Goal: Book appointment/travel/reservation

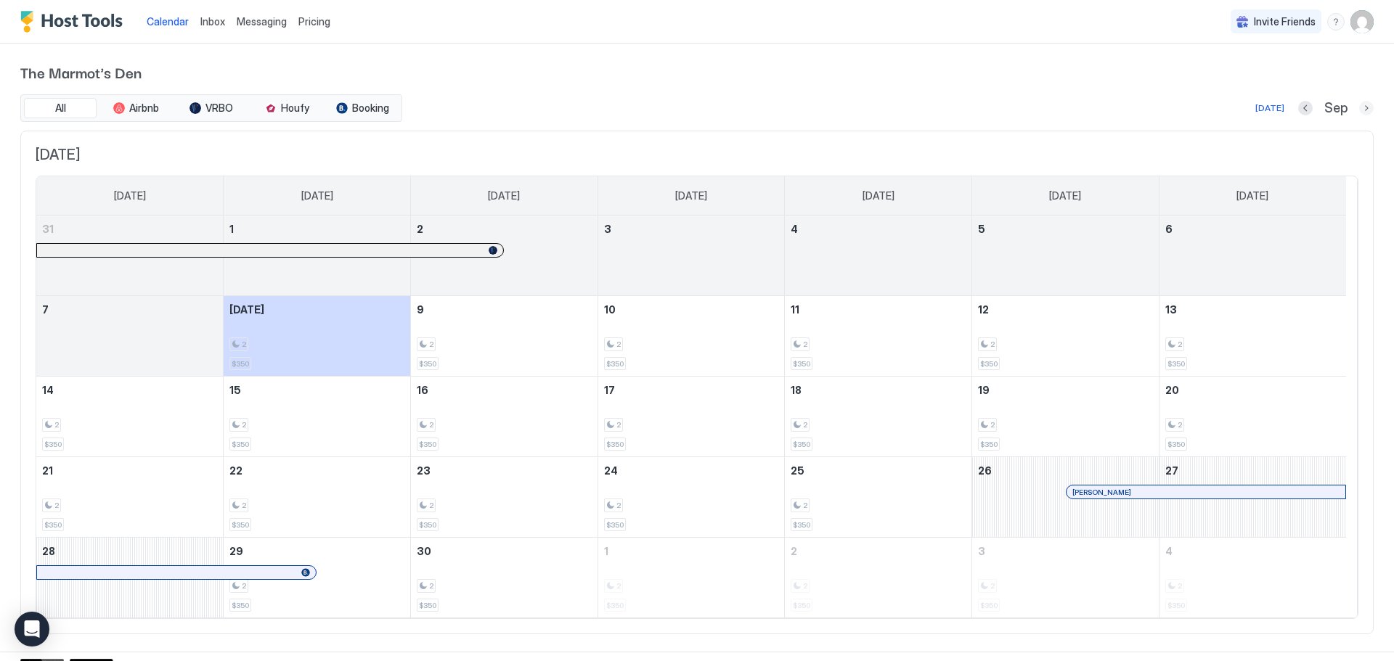
click at [1359, 107] on button "Next month" at bounding box center [1366, 108] width 15 height 15
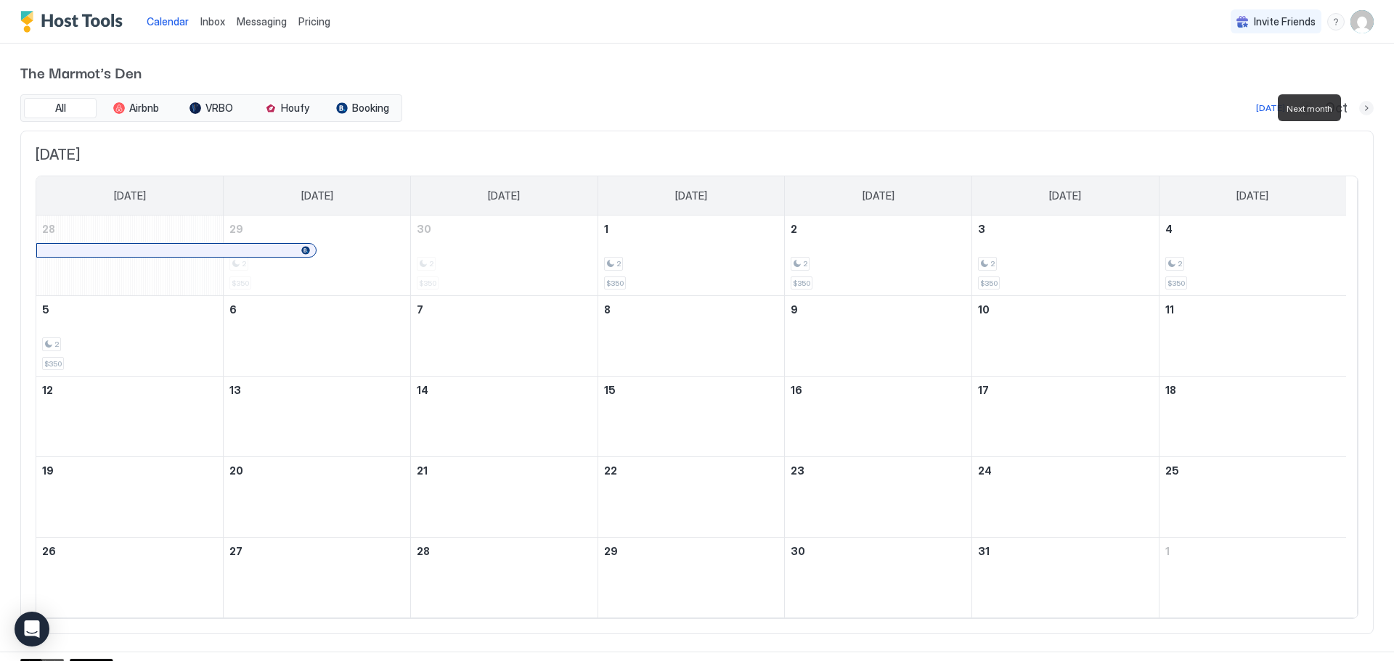
click at [1359, 107] on button "Next month" at bounding box center [1366, 108] width 15 height 15
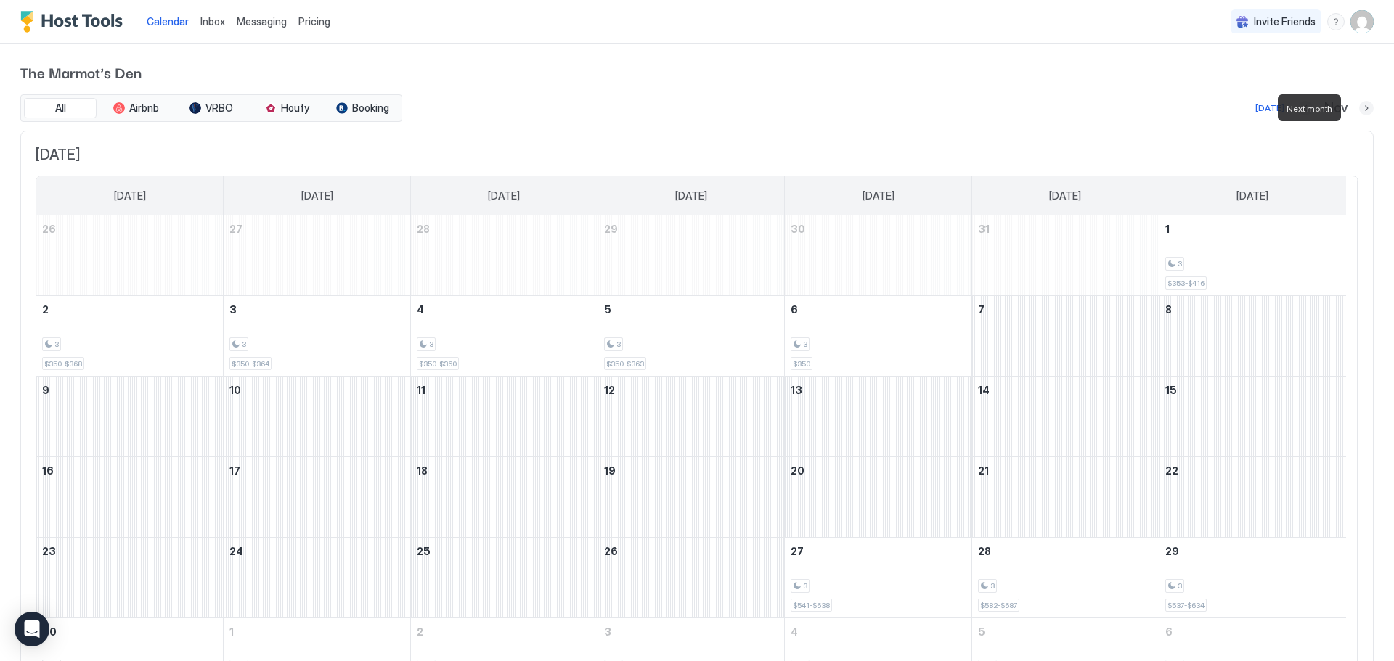
click at [1359, 107] on button "Next month" at bounding box center [1366, 108] width 15 height 15
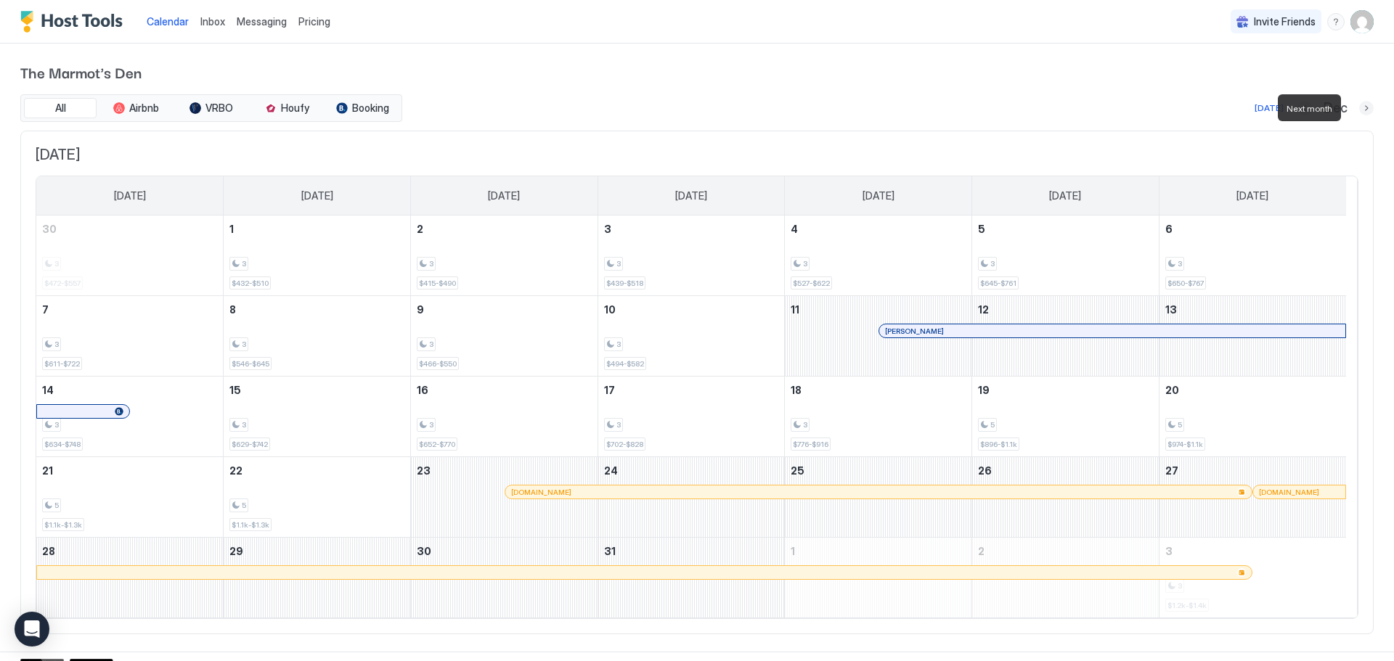
click at [1359, 107] on button "Next month" at bounding box center [1366, 108] width 15 height 15
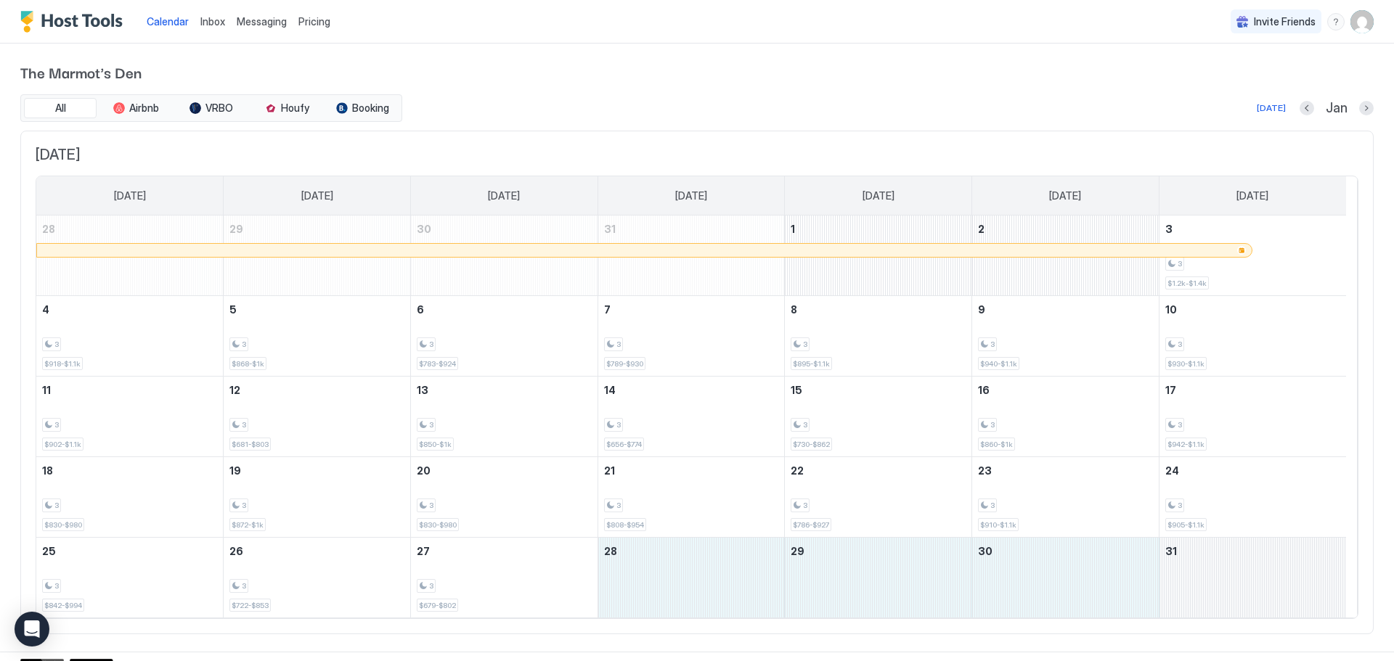
drag, startPoint x: 658, startPoint y: 584, endPoint x: 1277, endPoint y: 576, distance: 619.2
click at [1277, 576] on tr "25 3 $842-$994 26 3 $722-$853 27 3 $679-$802 28 29 30 31" at bounding box center [690, 578] width 1309 height 81
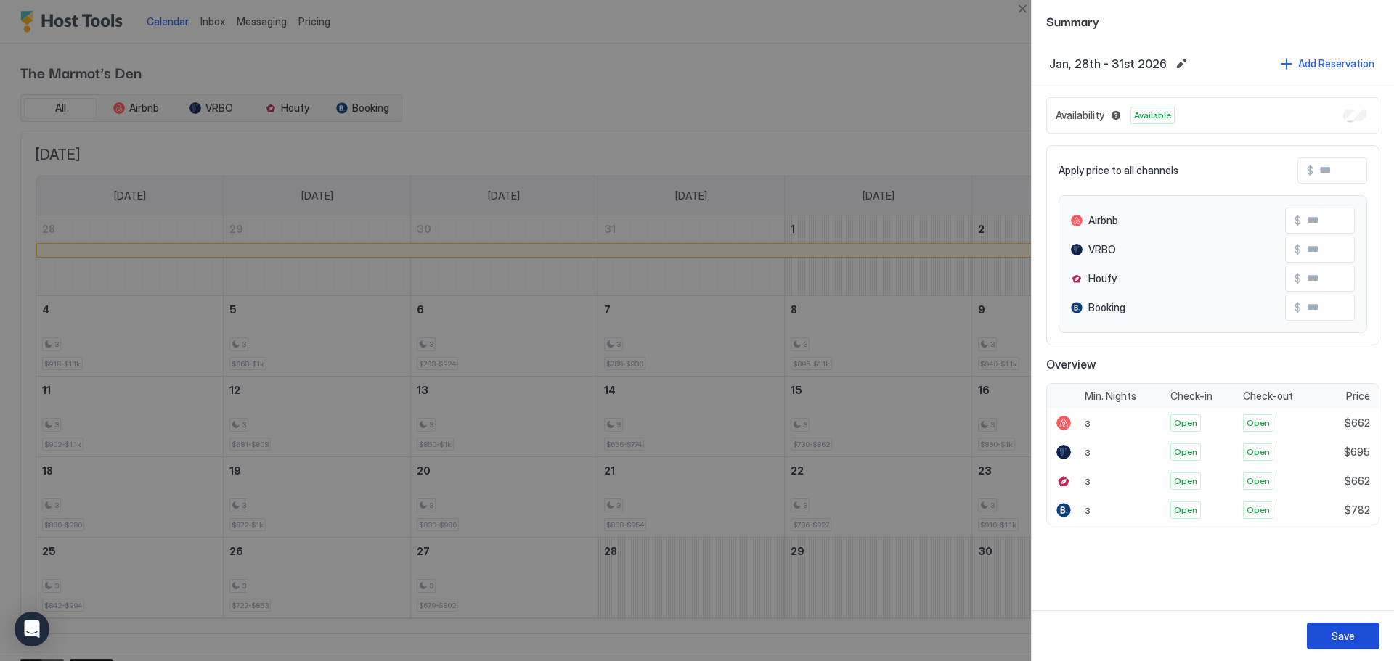
click at [1351, 636] on div "Save" at bounding box center [1342, 636] width 23 height 15
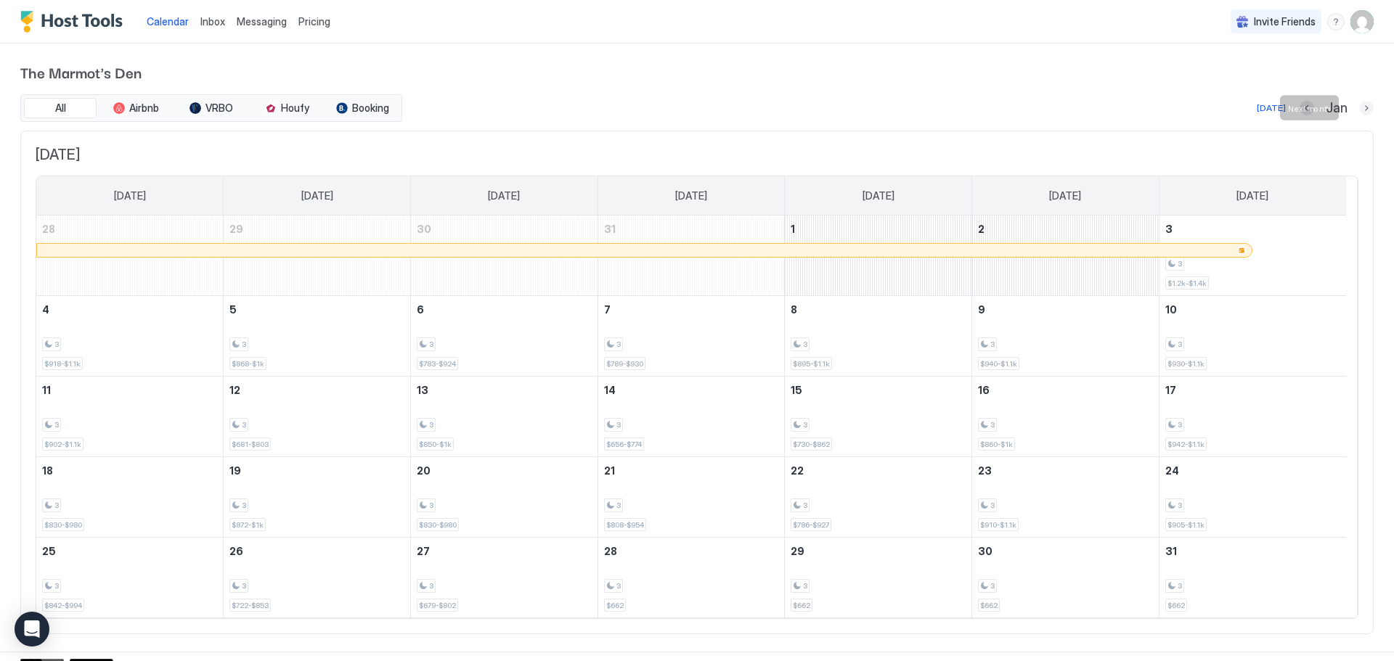
click at [1359, 109] on button "Next month" at bounding box center [1366, 108] width 15 height 15
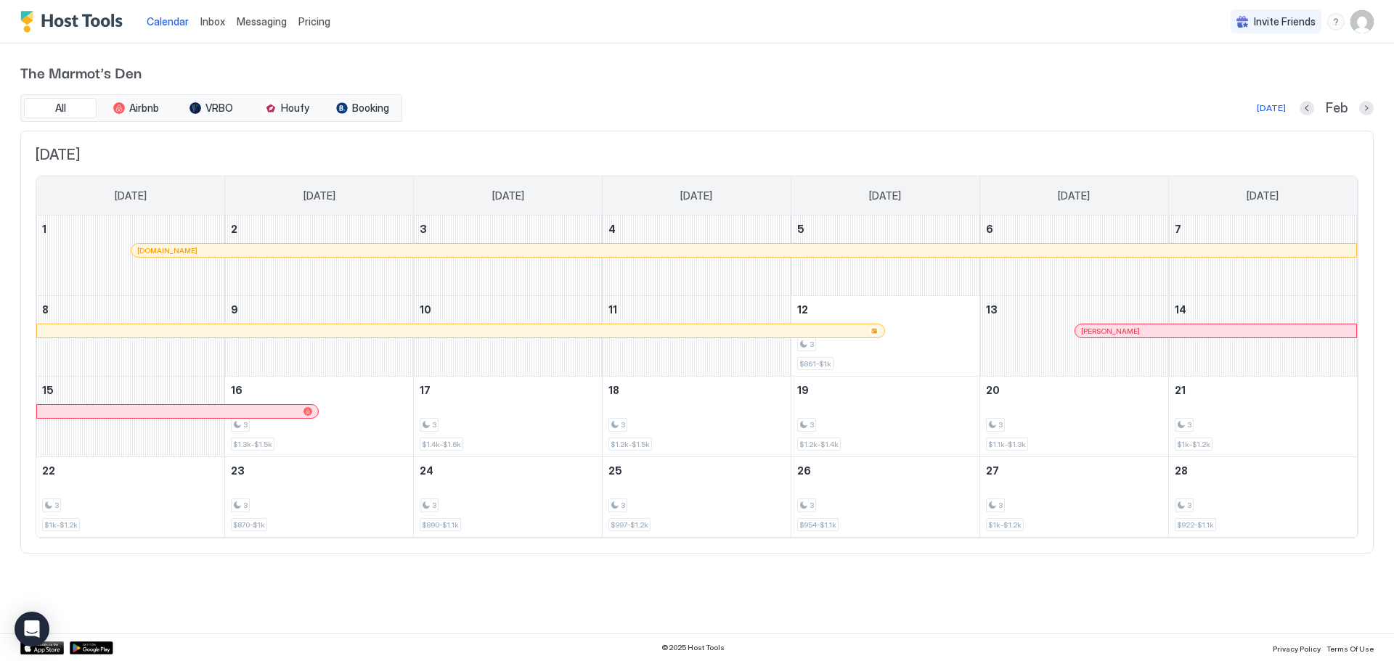
click at [1357, 109] on div "Feb" at bounding box center [1336, 108] width 74 height 17
click at [1367, 109] on button "Next month" at bounding box center [1366, 108] width 15 height 15
